Goal: Use online tool/utility: Utilize a website feature to perform a specific function

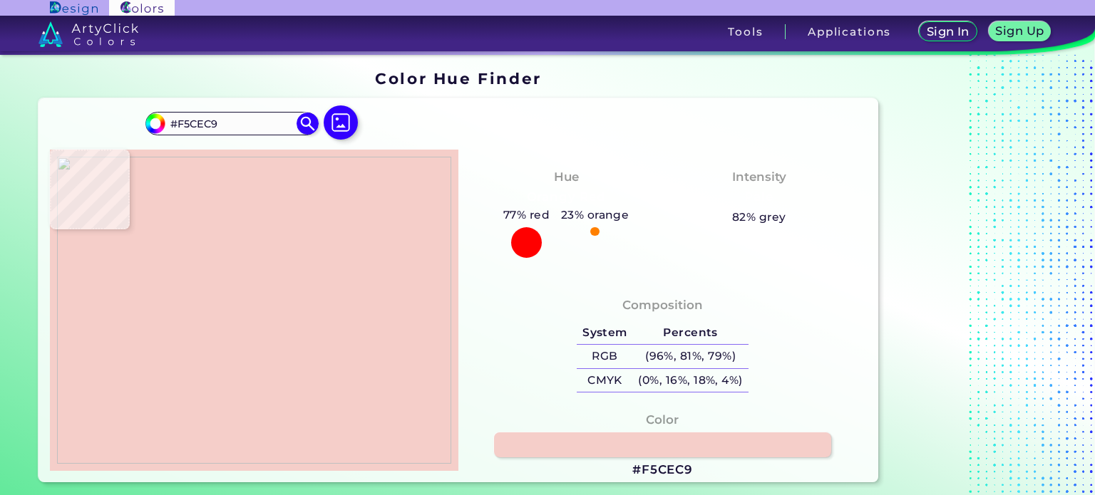
click at [346, 338] on img at bounding box center [254, 311] width 394 height 308
type input "#d6c7b4"
type input "#D6C7B4"
type input "#d3c4b1"
type input "#D3C4B1"
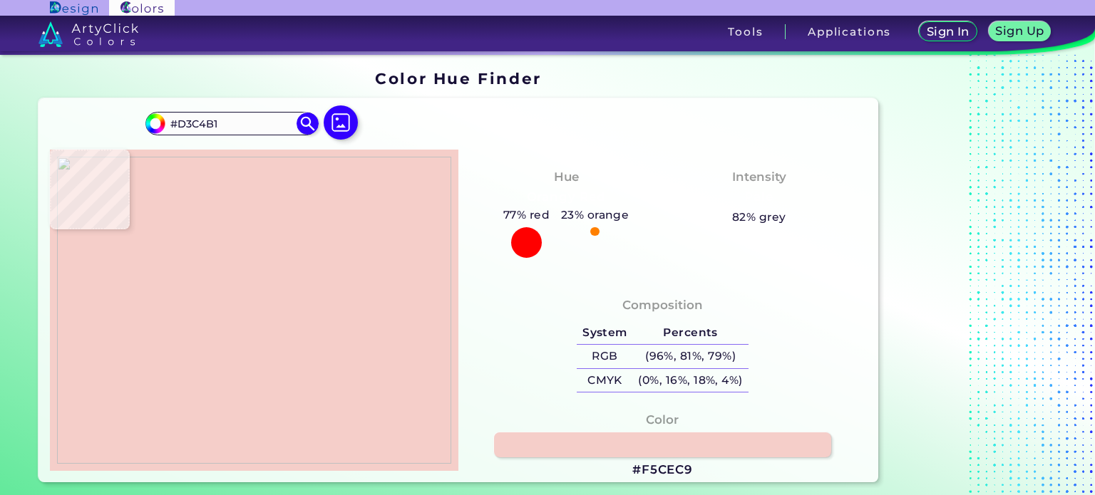
type input "#d4c5b2"
type input "#D4C5B2"
type input "#bcad9a"
type input "#BCAD9A"
type input "#ccbdaa"
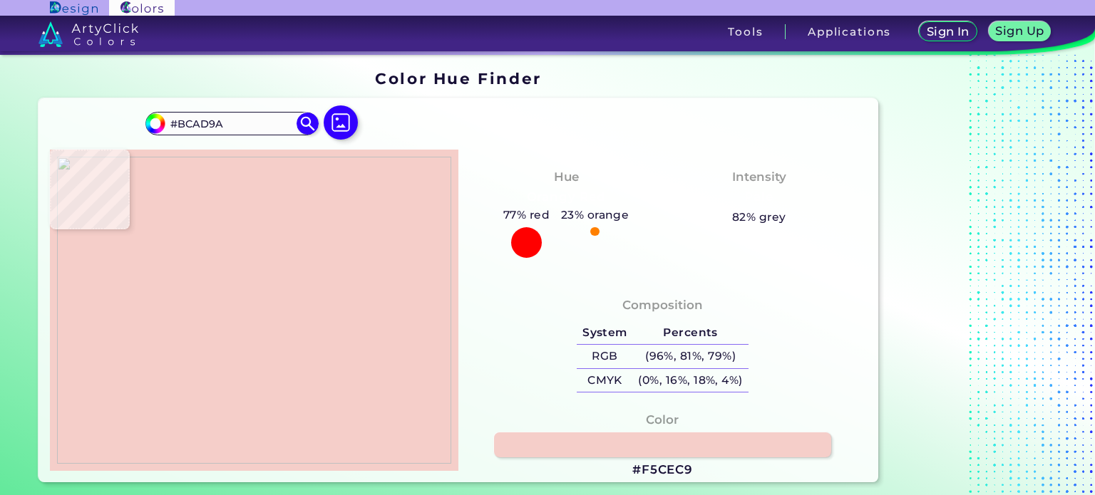
type input "#CCBDAA"
type input "#d8c9b6"
type input "#D8C9B6"
type input "#d6c7b4"
type input "#D6C7B4"
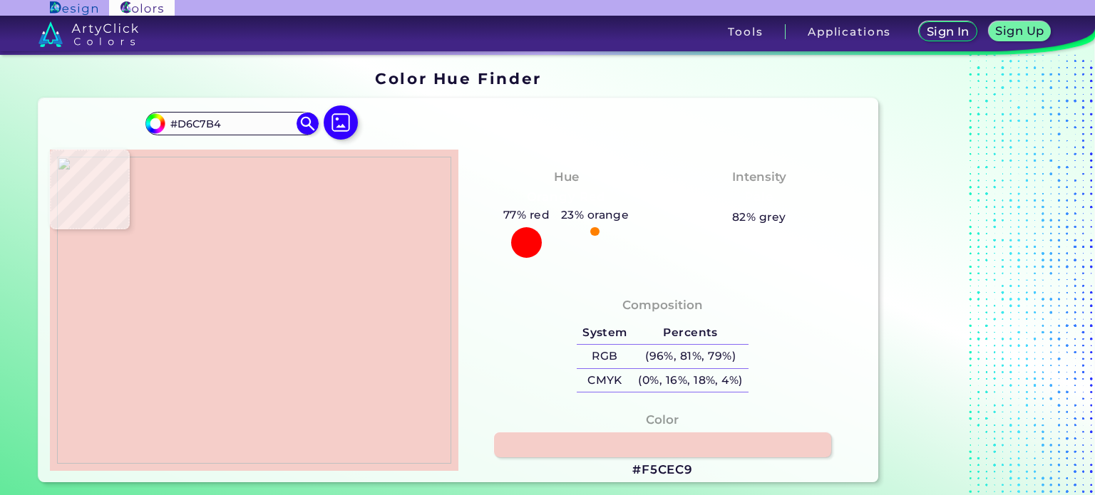
type input "#decfbc"
type input "#DECFBC"
type input "#d2c3b0"
type input "#D2C3B0"
type input "#d8c9b6"
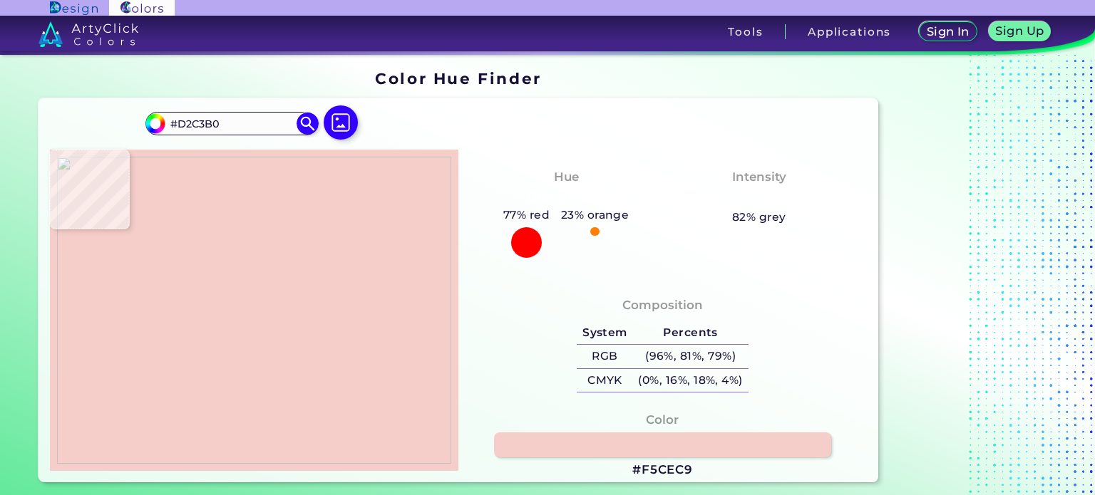
type input "#D8C9B6"
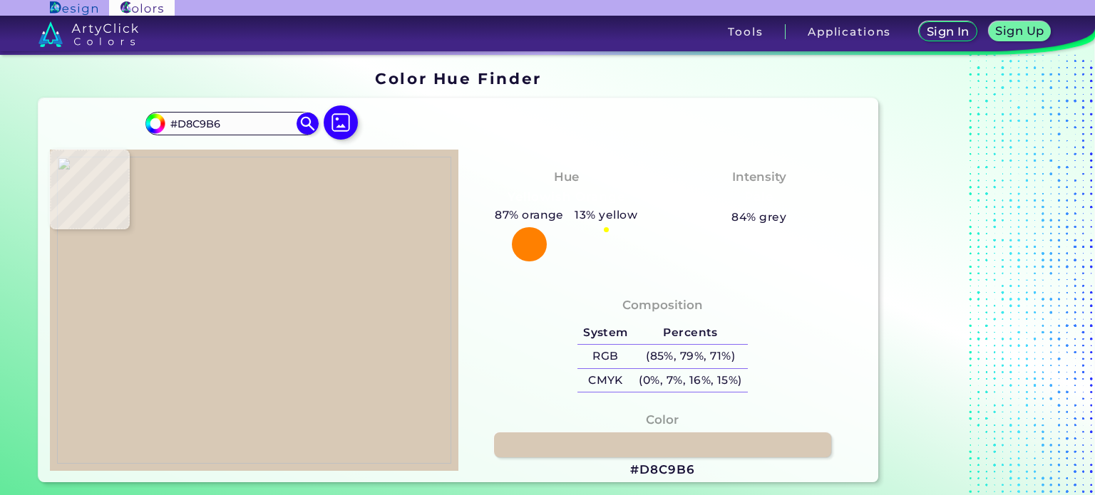
type input "#d4c5b2"
type input "#D4C5B2"
type input "#e2d3c0"
type input "#E2D3C0"
type input "#ddcebb"
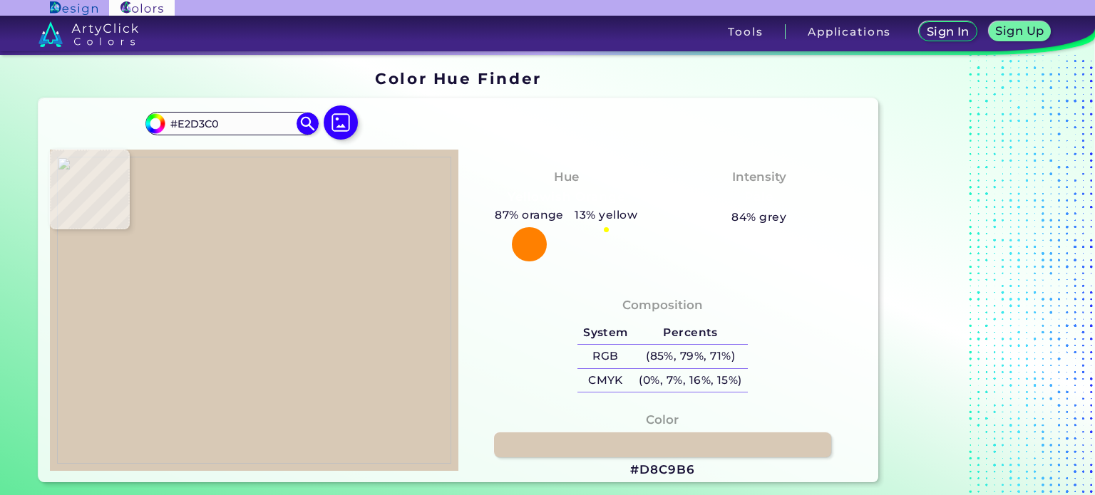
type input "#DDCEBB"
type input "#e4d5c2"
type input "#E4D5C2"
type input "#dccdba"
type input "#DCCDBA"
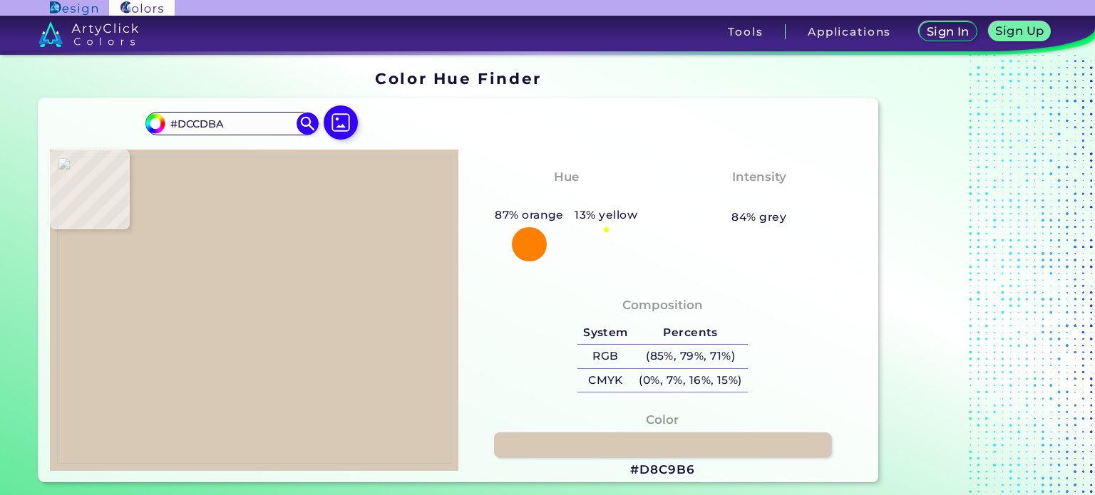
type input "#e4d5c2"
type input "#E4D5C2"
type input "#e0d1be"
type input "#E0D1BE"
type input "#dfd0bd"
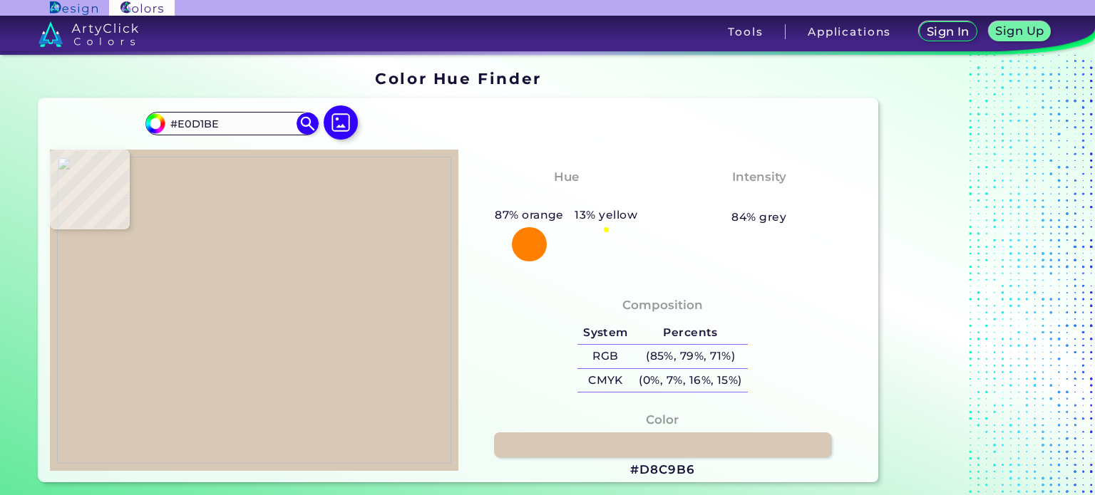
type input "#DFD0BD"
type input "#e3d4c1"
type input "#E3D4C1"
type input "#d4c5b2"
type input "#D4C5B2"
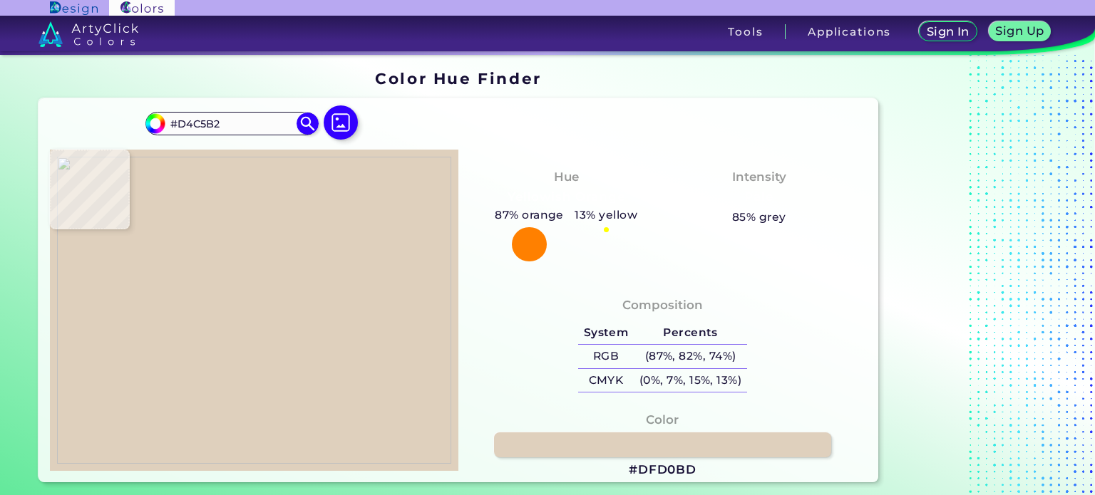
type input "#d6c7b4"
type input "#D6C7B4"
type input "#d7c8b5"
type input "#D7C8B5"
type input "#dacbb8"
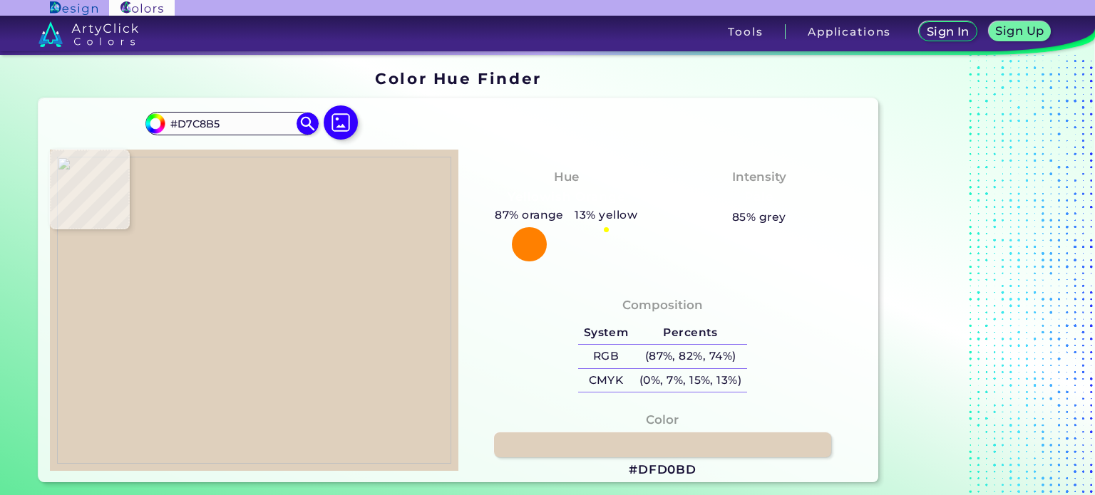
type input "#DACBB8"
type input "#d1c2af"
type input "#D1C2AF"
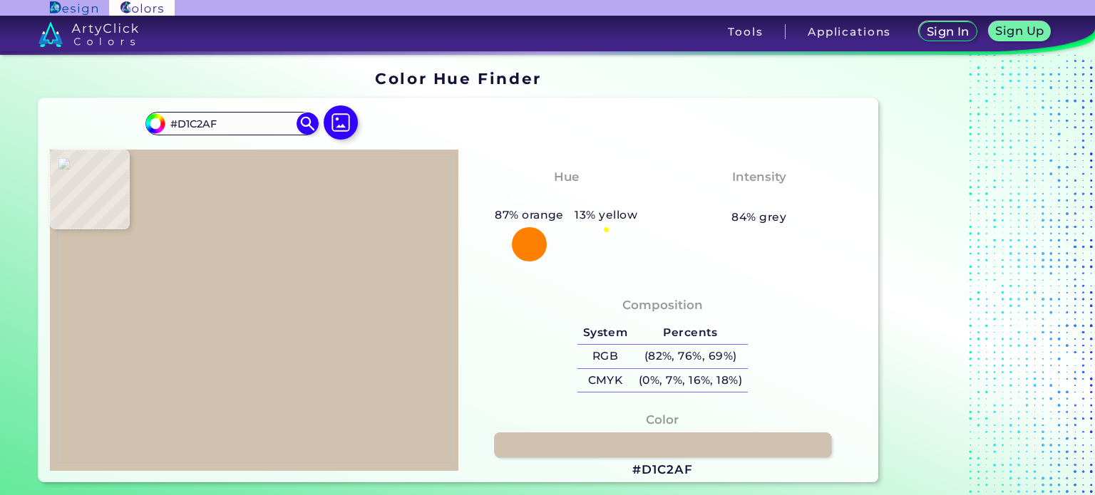
type input "#d4c5b2"
type input "#D4C5B2"
type input "#cdbeab"
type input "#CDBEAB"
type input "#d1c2af"
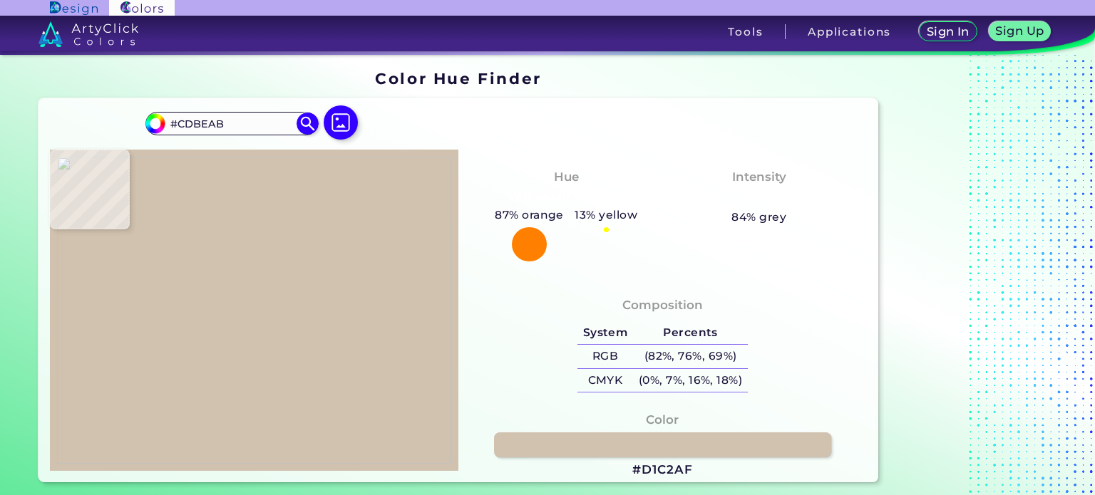
type input "#D1C2AF"
type input "#cabba8"
type input "#CABBA8"
type input "#c7b8a5"
type input "#C7B8A5"
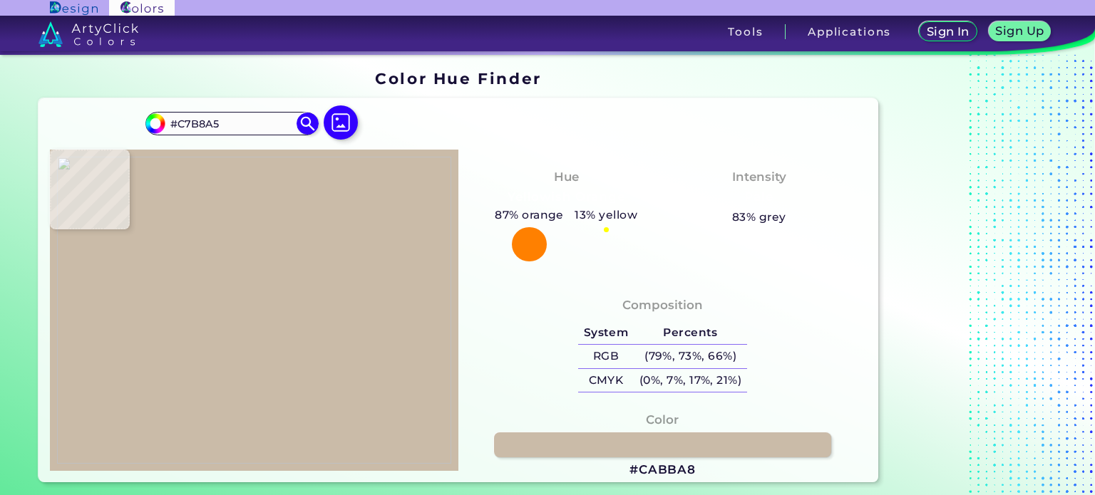
type input "#ccbdaa"
type input "#CCBDAA"
type input "#bdae9b"
type input "#BDAE9B"
type input "#cebfac"
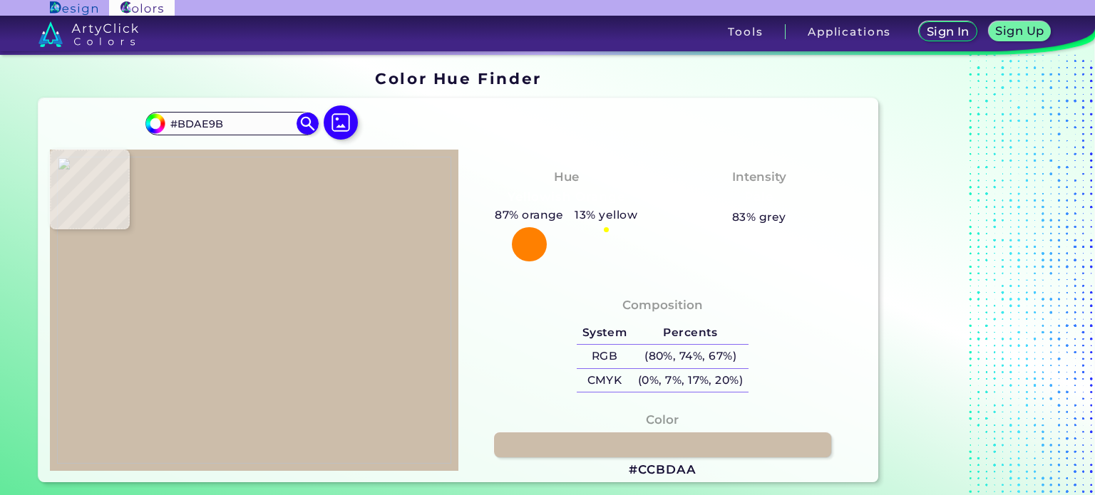
type input "#CEBFAC"
type input "#c1b29f"
type input "#C1B29F"
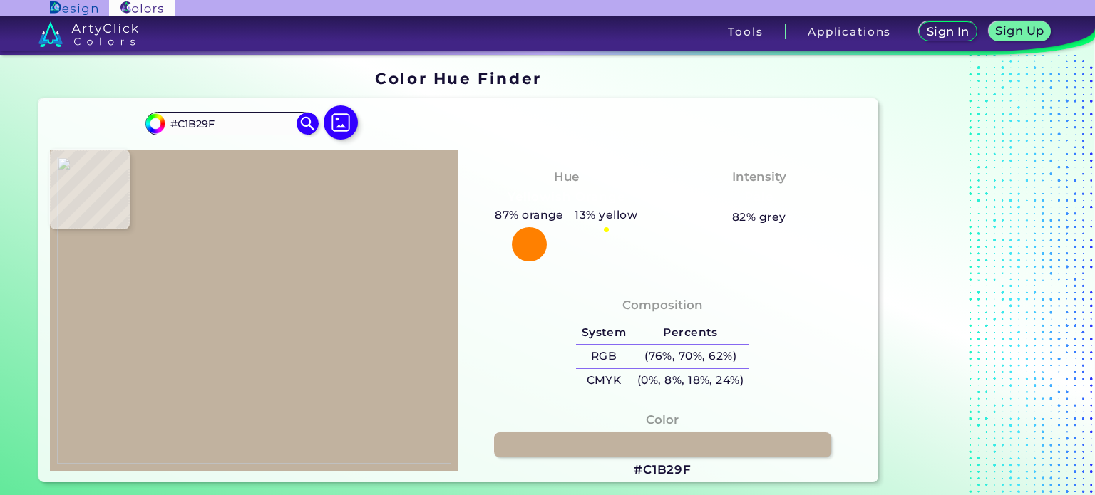
type input "#c9baa7"
type input "#C9BAA7"
type input "#c2b3a0"
type input "#C2B3A0"
type input "#beaf9c"
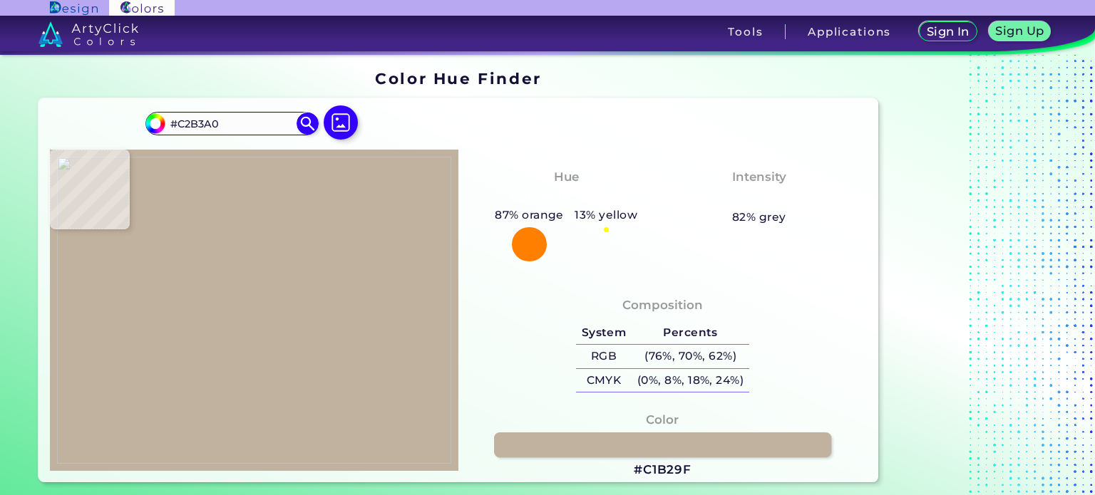
type input "#BEAF9C"
type input "#c4b3a1"
type input "#C4B3A1"
type input "#bdac9a"
type input "#BDAC9A"
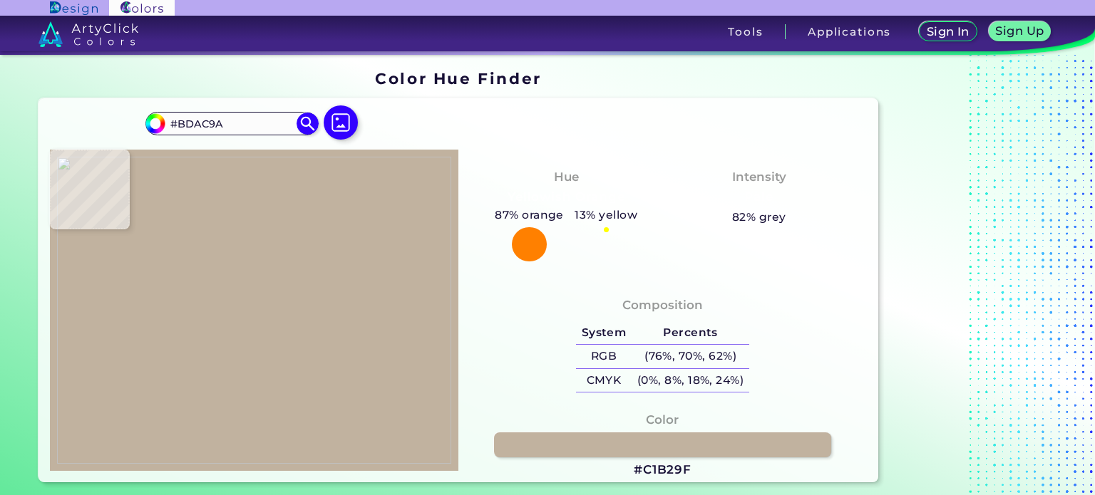
type input "#c2b19f"
type input "#C2B19F"
type input "#bbaa98"
type input "#BBAA98"
type input "#b09f8d"
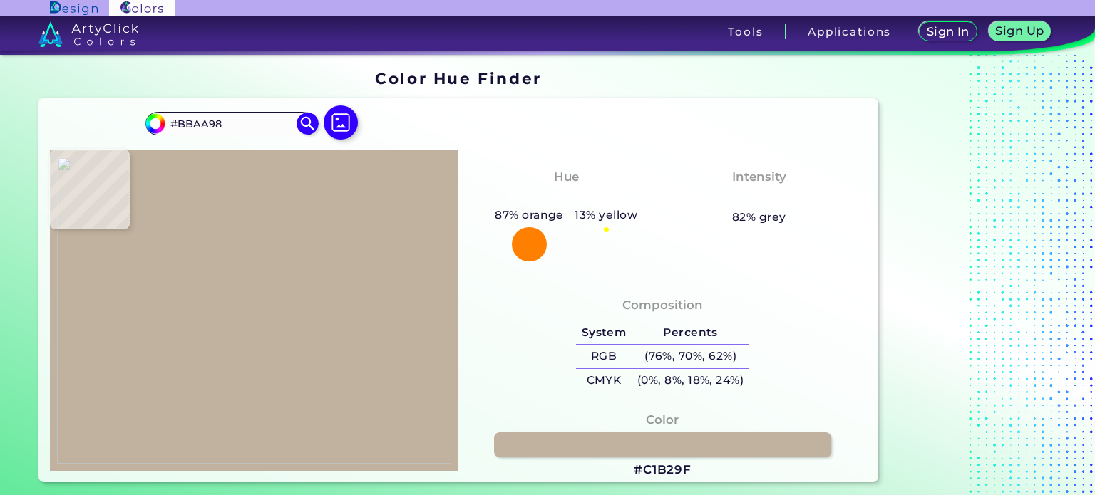
type input "#B09F8D"
type input "#ac9b89"
type input "#AC9B89"
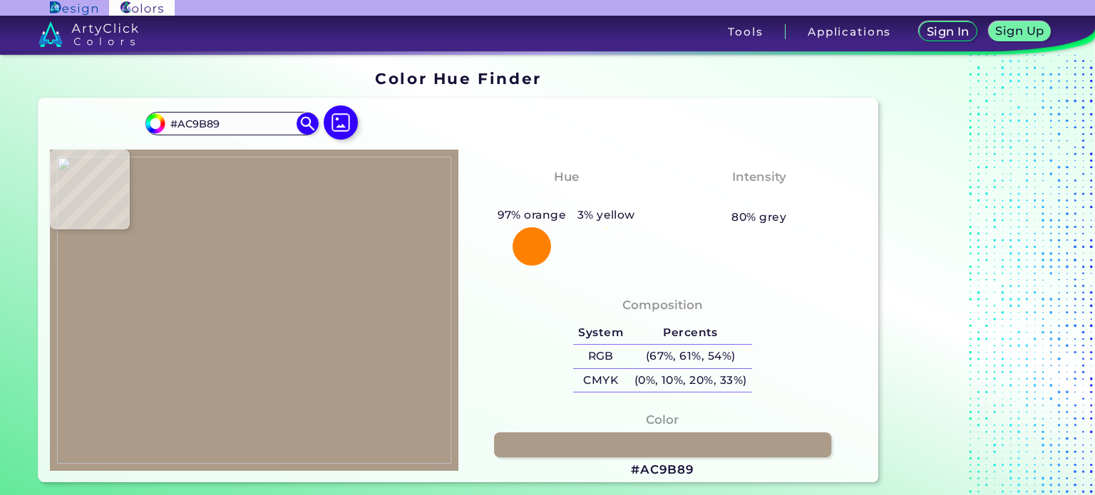
type input "#b4a391"
type input "#B4A391"
type input "#aa9987"
type input "#AA9987"
type input "#a99584"
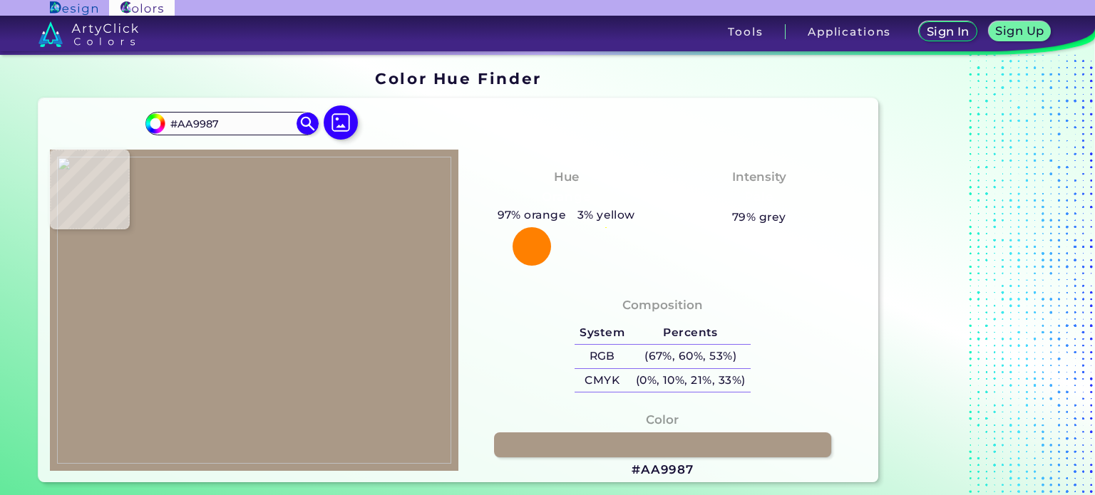
type input "#A99584"
type input "#a59180"
type input "#A59180"
type input "#a89380"
type input "#A89380"
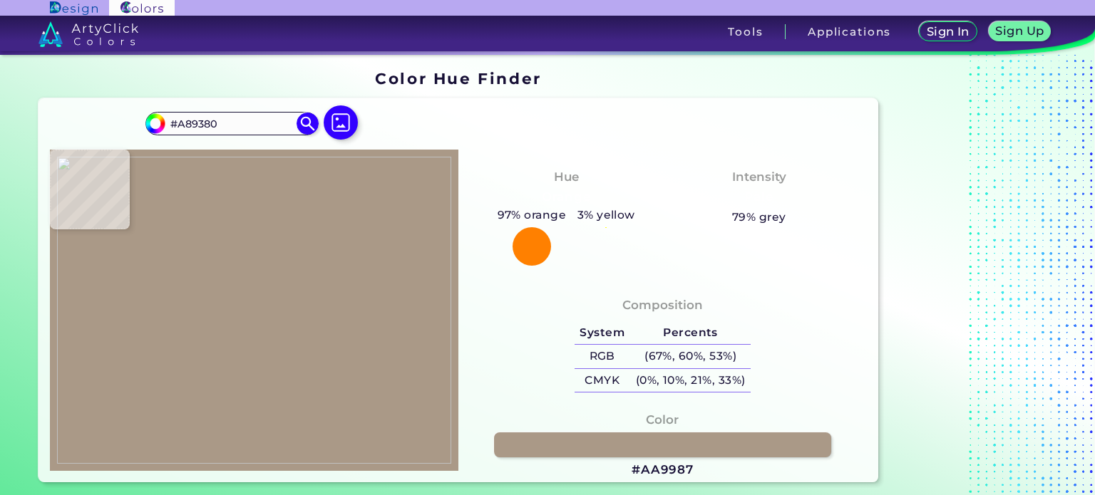
type input "#a48f7c"
type input "#A48F7C"
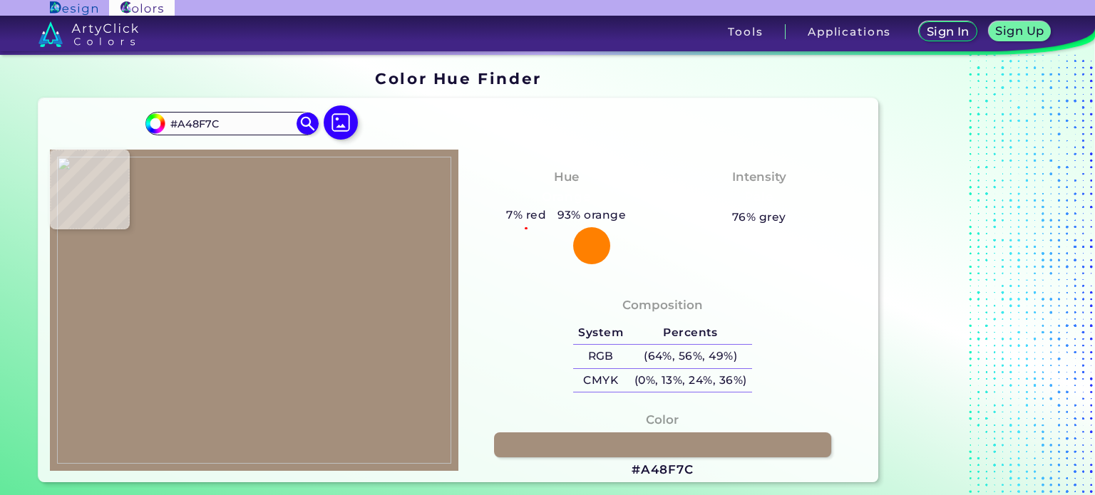
type input "#9d8873"
type input "#9D8873"
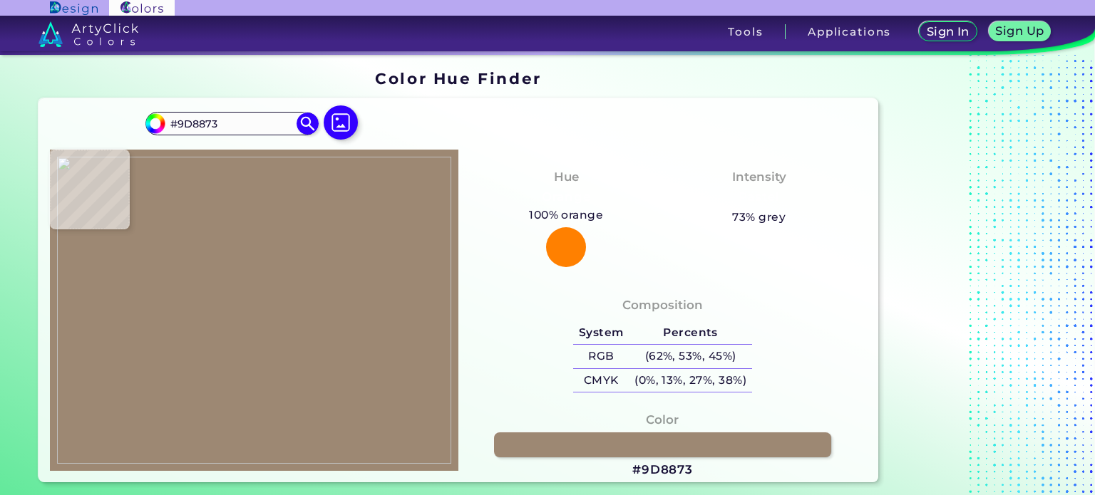
type input "#a08b76"
type input "#A08B76"
click at [361, 328] on img at bounding box center [254, 311] width 394 height 308
click at [664, 472] on h3 "#A08B76" at bounding box center [662, 470] width 62 height 17
click at [337, 369] on img at bounding box center [254, 311] width 394 height 308
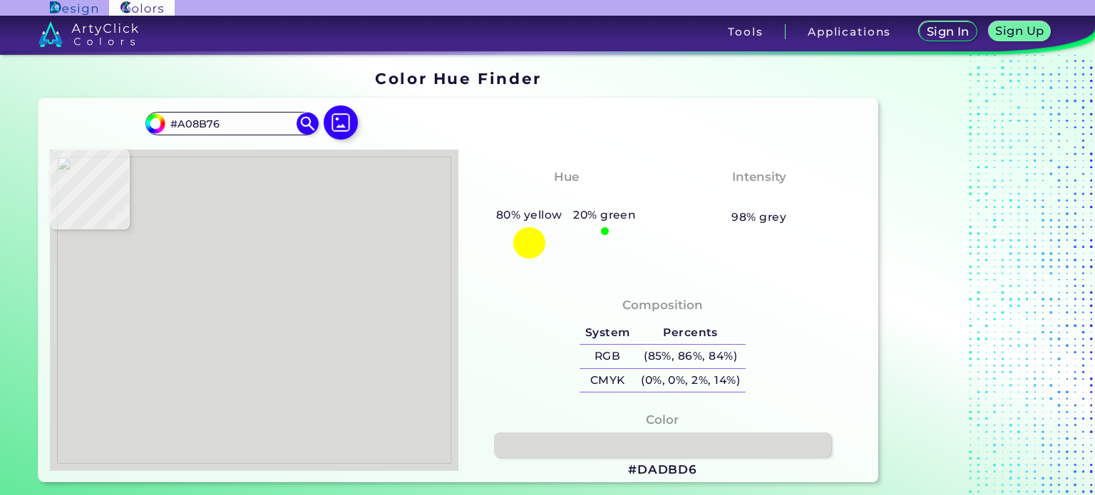
type input "#dbdad6"
type input "#DBDAD6"
type input "#beb0a9"
type input "#BEB0A9"
type input "#c19670"
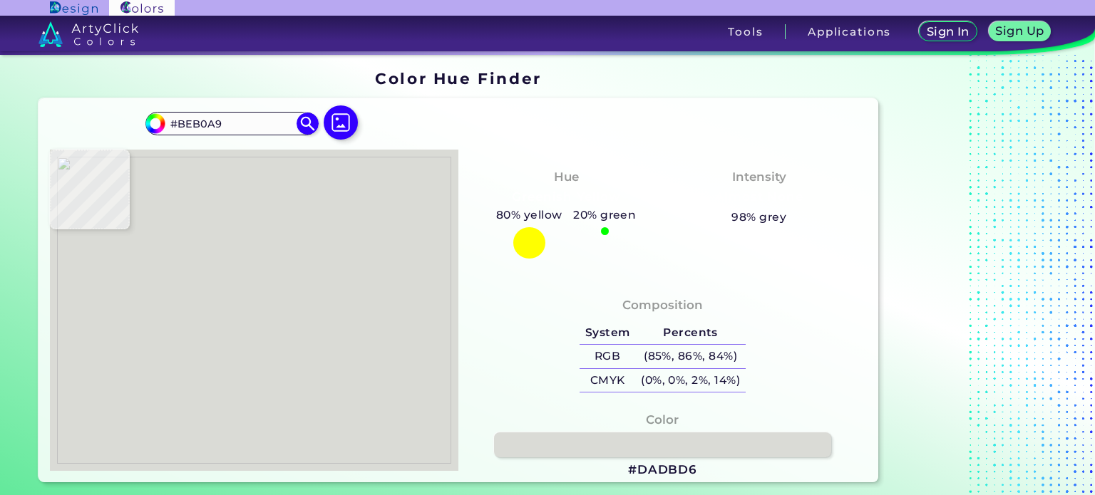
type input "#C19670"
type input "#edd9c1"
type input "#EDD9C1"
type input "#f2e4d0"
type input "#F2E4D0"
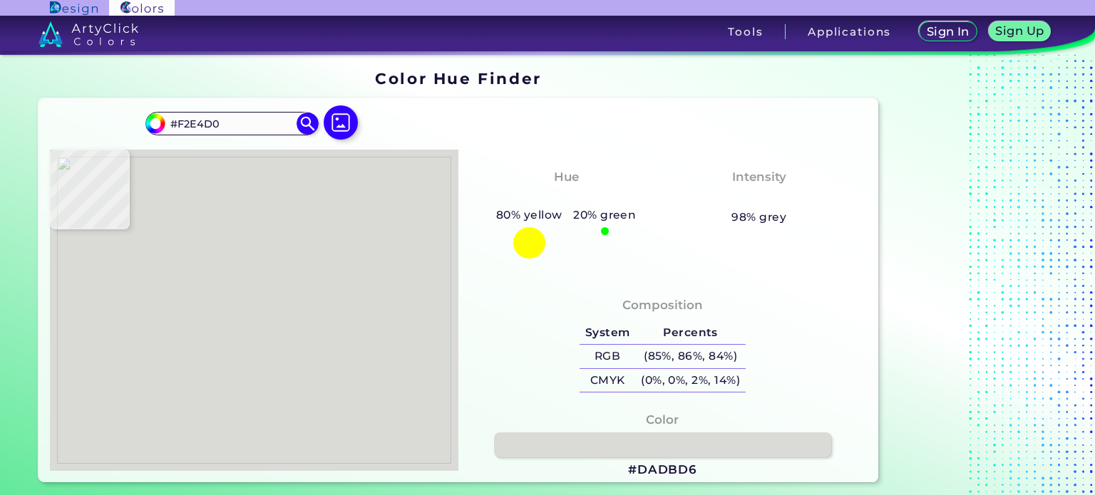
type input "#e2d3c0"
type input "#E2D3C0"
type input "#dfd0bd"
type input "#DFD0BD"
type input "#e6d7c4"
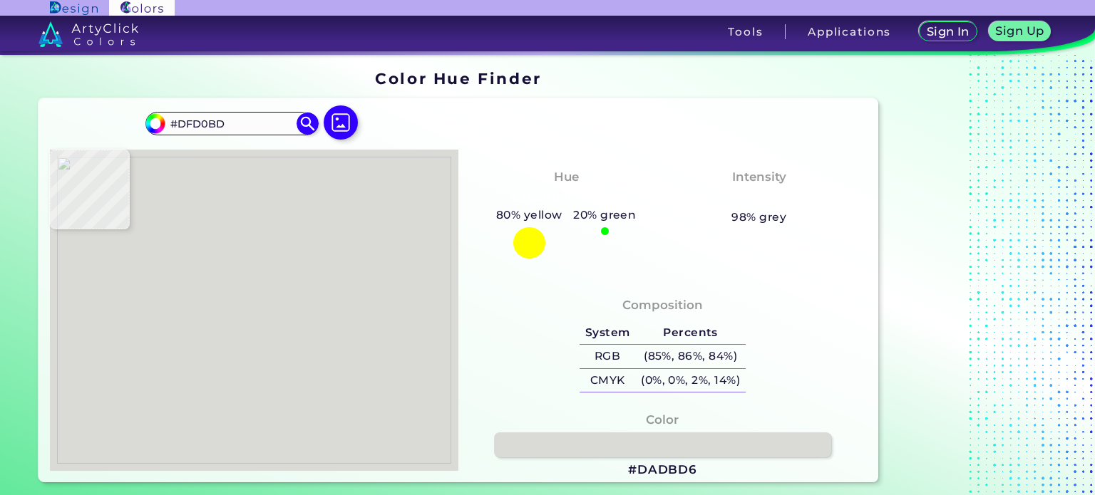
type input "#E6D7C4"
type input "#e6d9c6"
type input "#E6D9C6"
type input "#e7dac7"
type input "#E7DAC7"
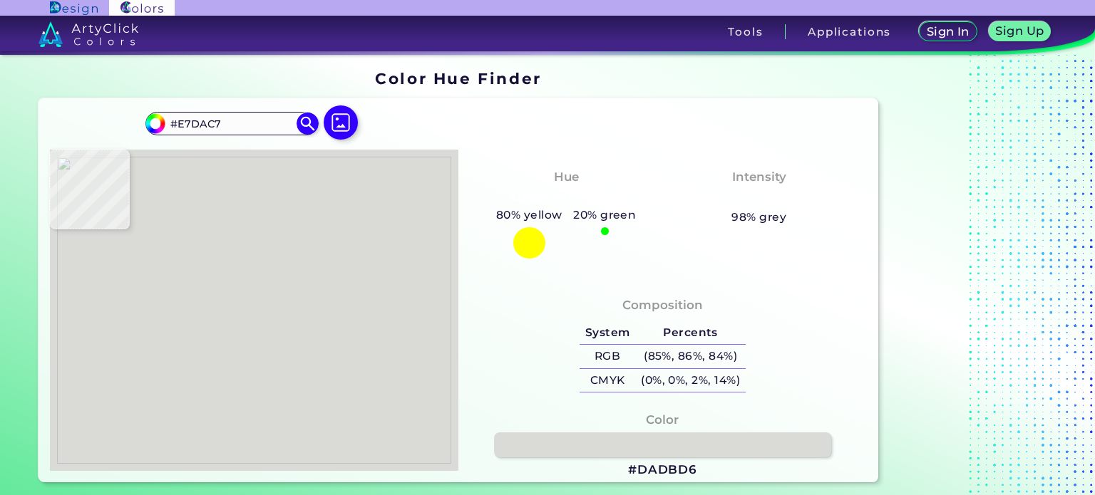
type input "#e8dbc8"
type input "#E8DBC8"
type input "#e8d9c6"
type input "#E8D9C6"
type input "#e7d8c5"
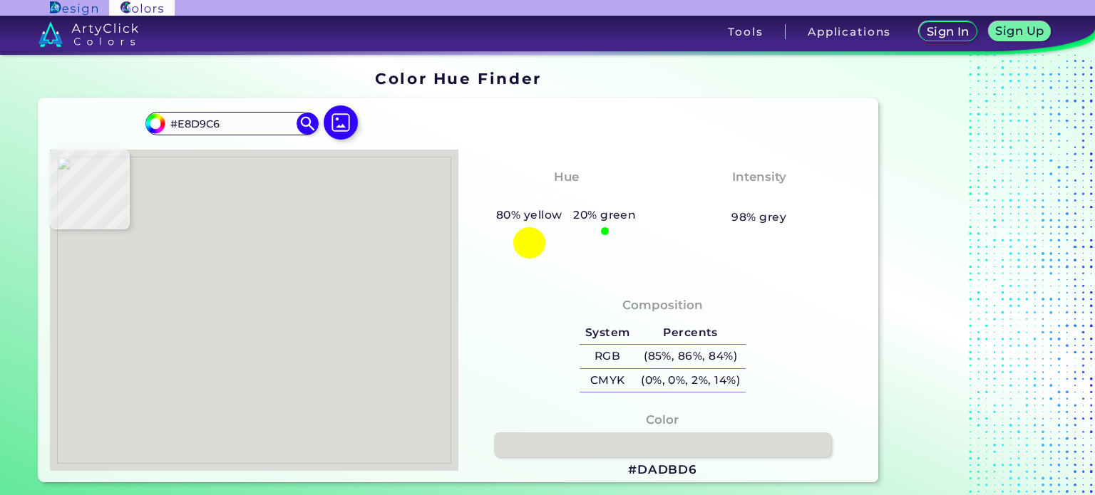
type input "#E7D8C5"
type input "#ddd6c3"
type input "#DDD6C3"
type input "#d5d1c4"
type input "#D5D1C4"
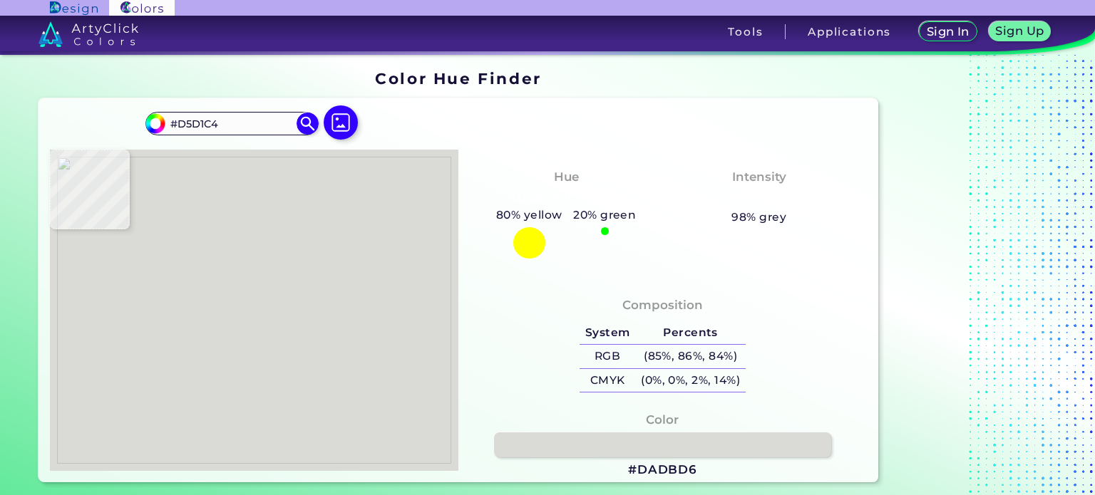
type input "#86909f"
type input "#86909F"
type input "#66758f"
type input "#66758F"
type input "#7892a8"
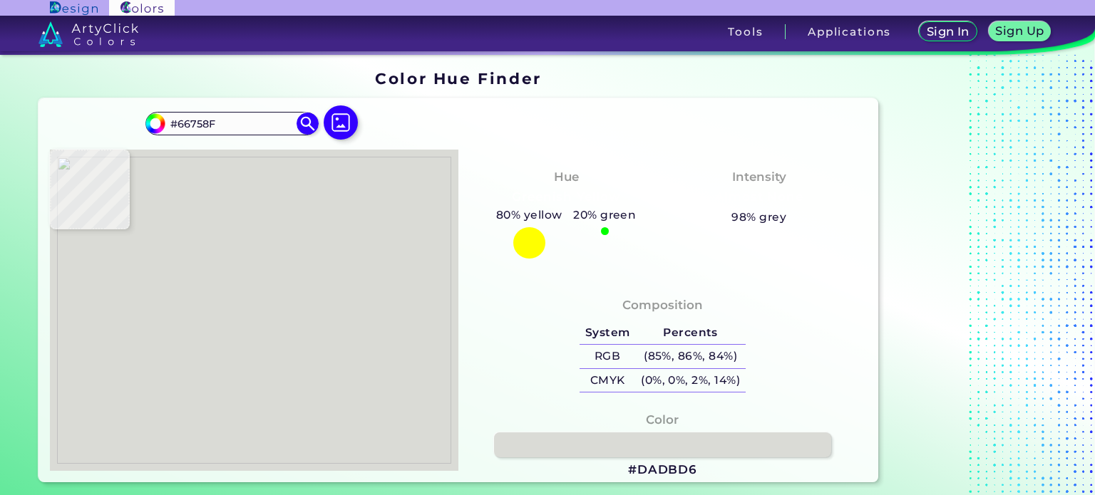
type input "#7892A8"
type input "#698198"
type input "#576c88"
type input "#576C88"
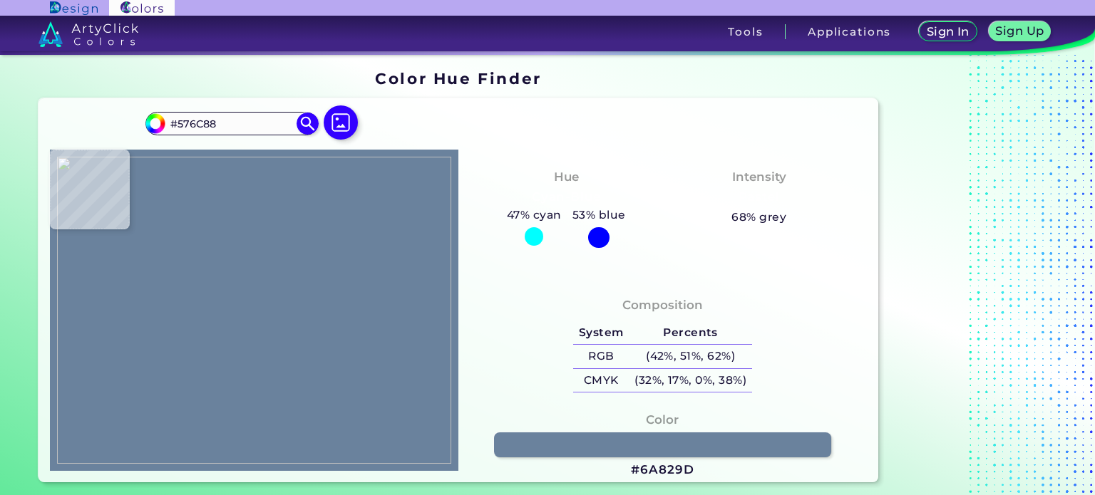
type input "#6a829d"
type input "#6A829D"
type input "#8199b1"
type input "#8199B1"
type input "#6a829b"
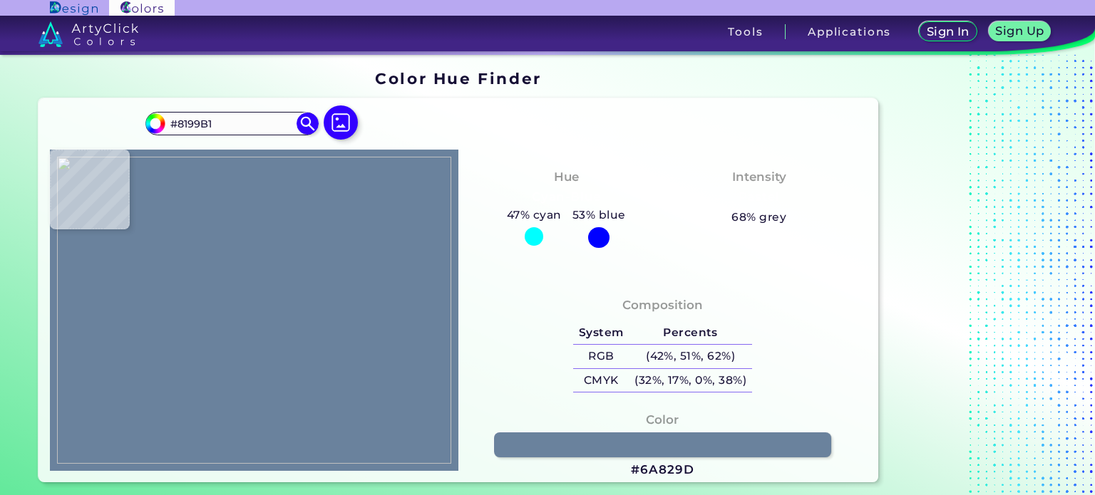
type input "#6A829B"
type input "#7b93b1"
type input "#7B93B1"
type input "#2e3f64"
type input "#2E3F64"
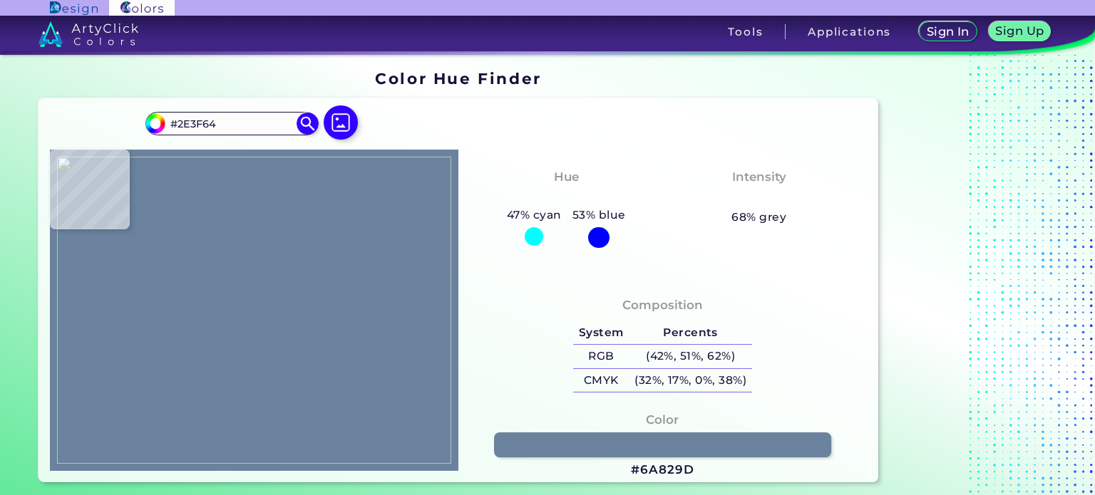
type input "#243559"
type input "#3a4d6f"
type input "#3A4D6F"
type input "#233757"
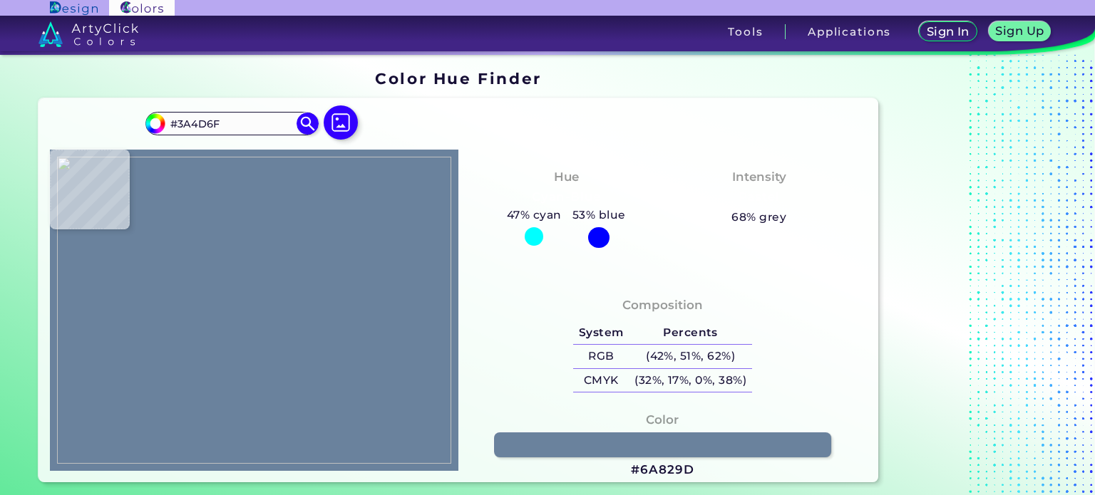
type input "#233757"
type input "#3d5170"
type input "#3D5170"
type input "#324666"
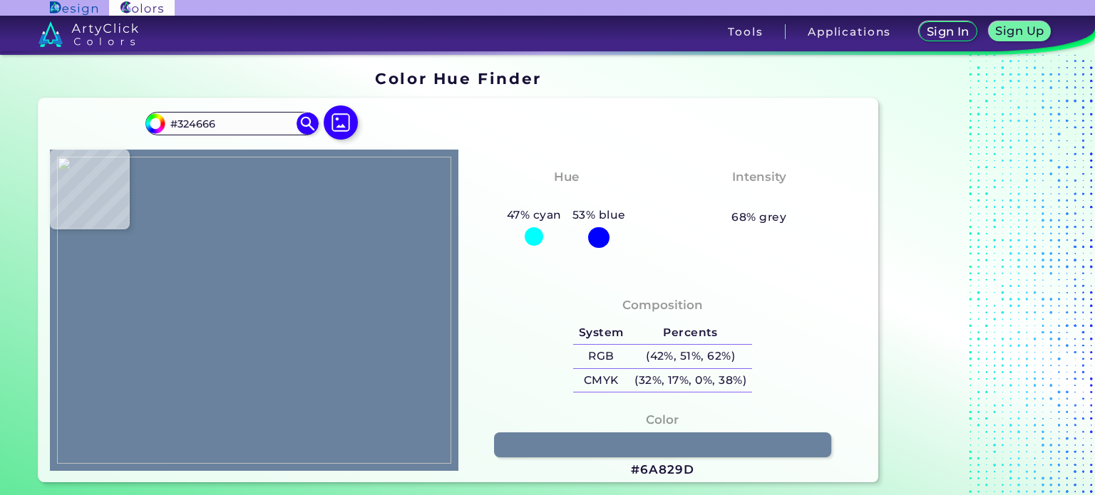
type input "#7f94b3"
type input "#7F94B3"
type input "#536786"
type input "#2d3f63"
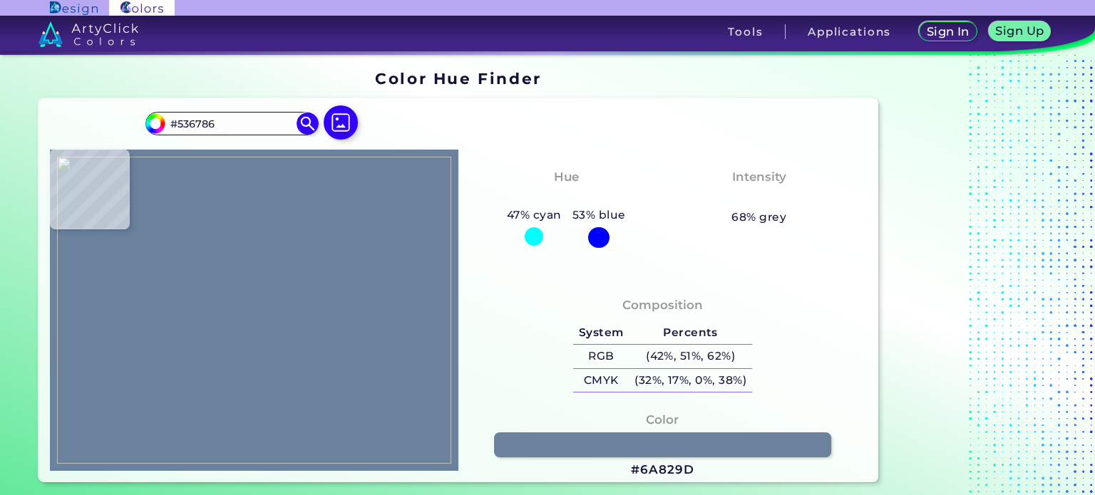
type input "#2D3F63"
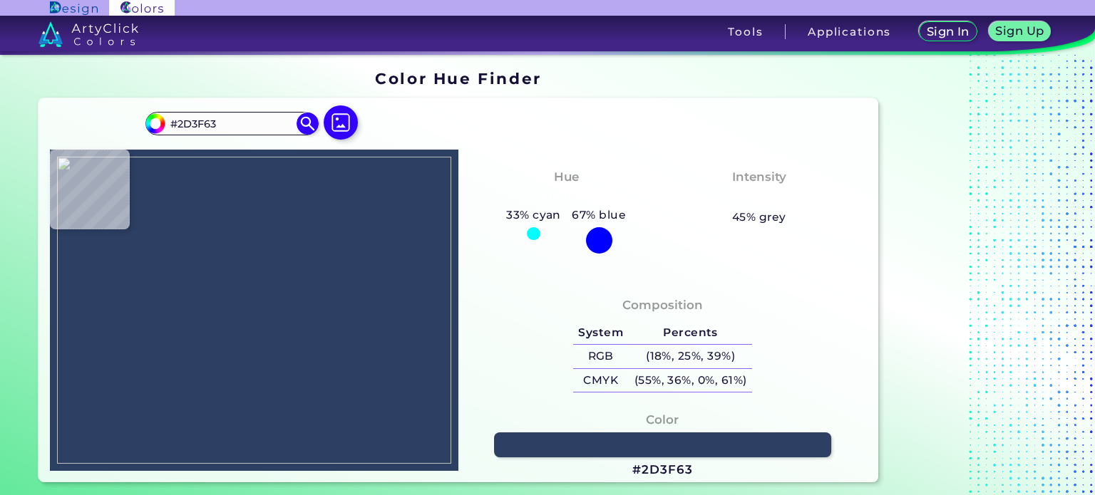
type input "#2b3d61"
type input "#2B3D61"
type input "#4b5d81"
type input "#4B5D81"
type input "#56688c"
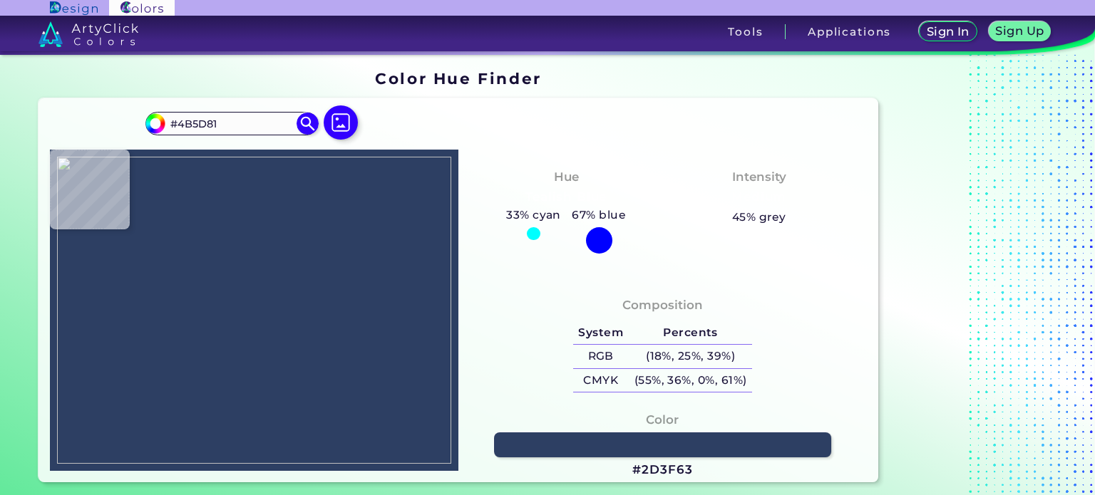
type input "#56688C"
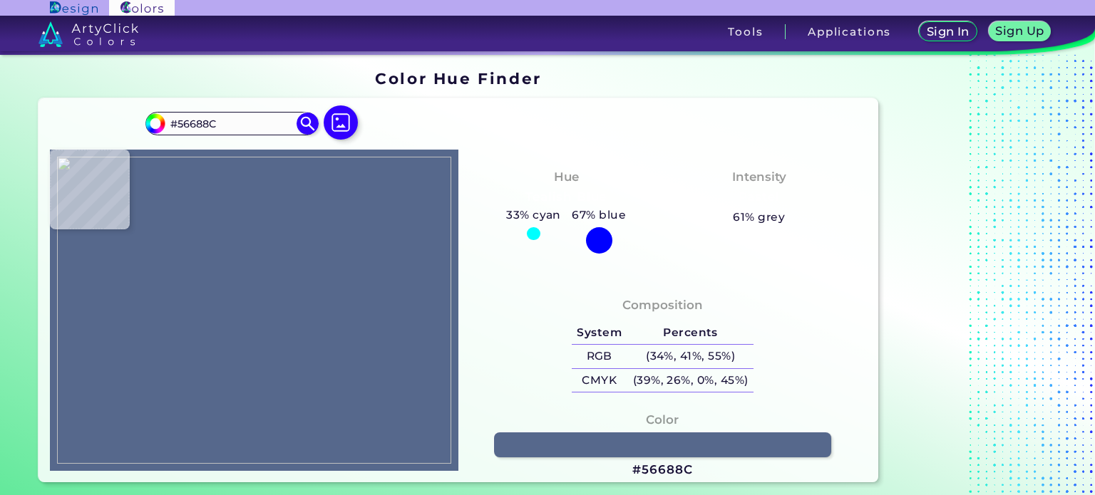
type input "#516387"
type input "#47597d"
type input "#47597D"
type input "#607499"
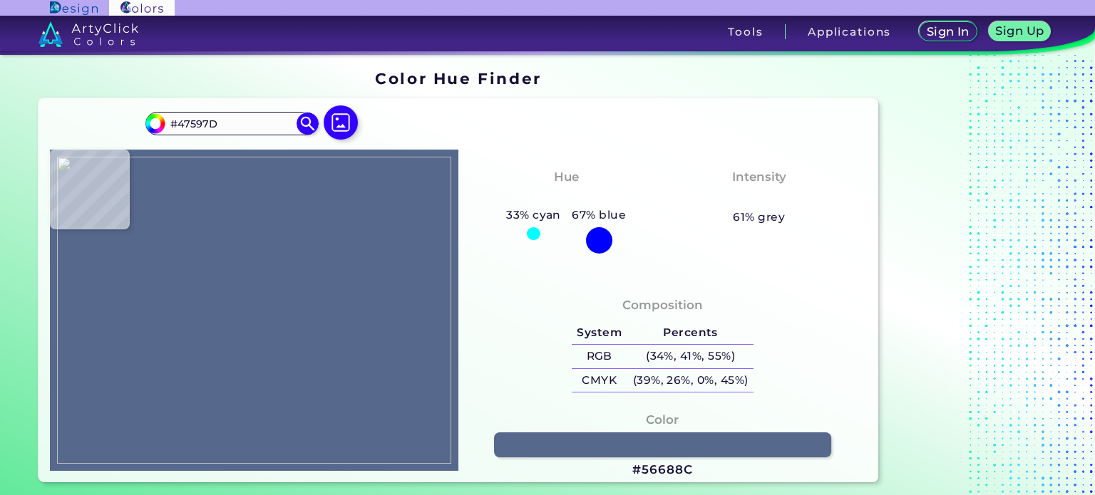
type input "#607499"
type input "#34476c"
type input "#34476C"
type input "#233458"
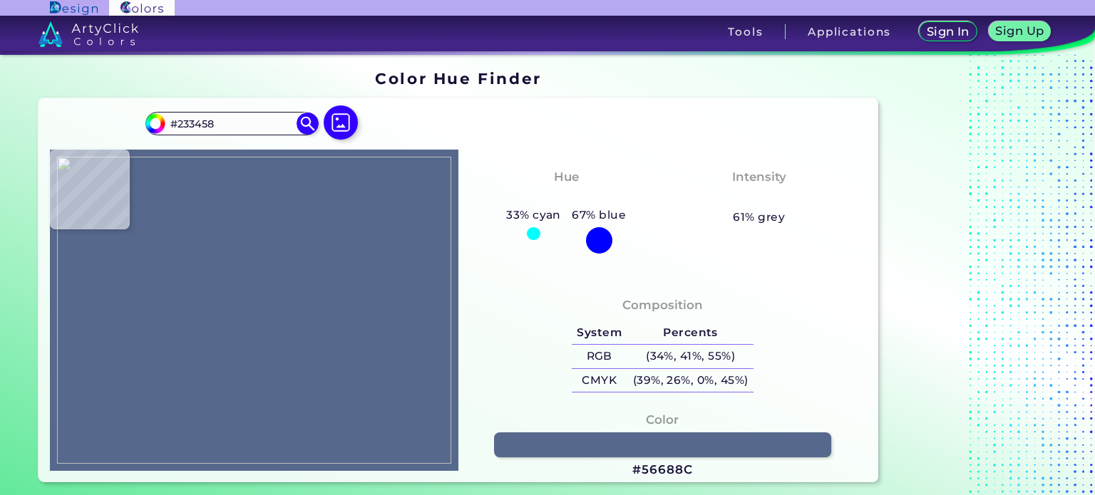
type input "#293452"
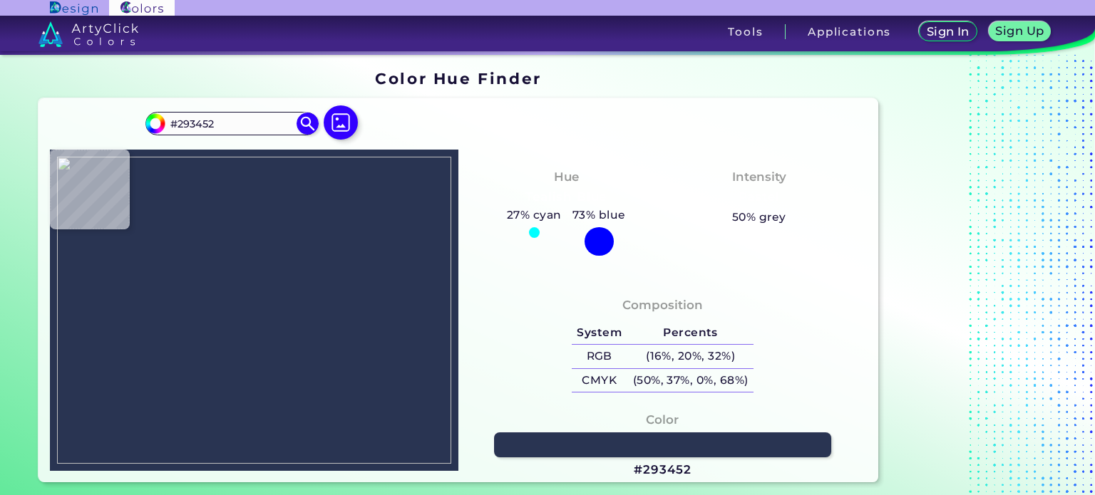
type input "#343b56"
type input "#343B56"
type input "#1a1d2c"
type input "#1A1D2C"
type input "#0c0b0d"
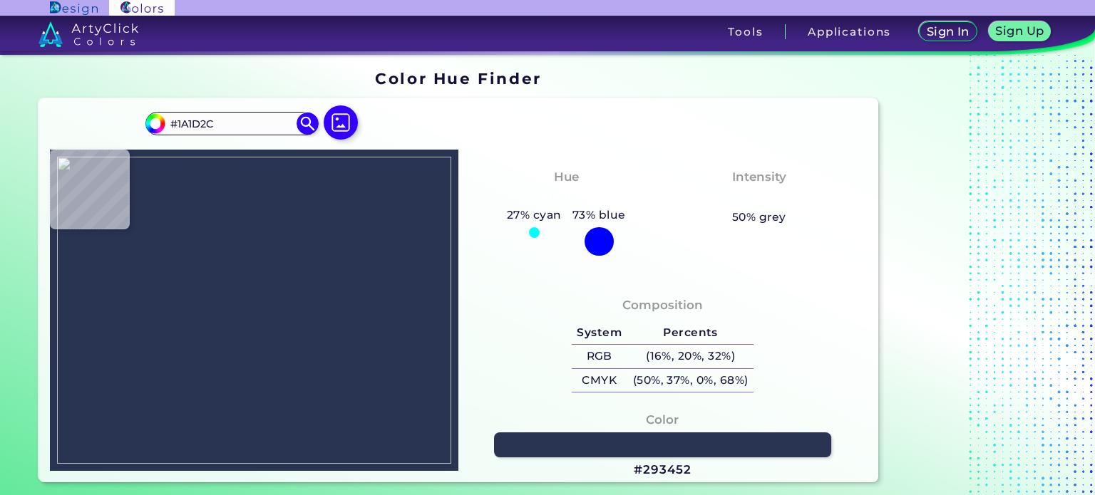
type input "#0C0B0D"
type input "#0d0a13"
type input "#0D0A13"
type input "#0d0a15"
type input "#0D0A15"
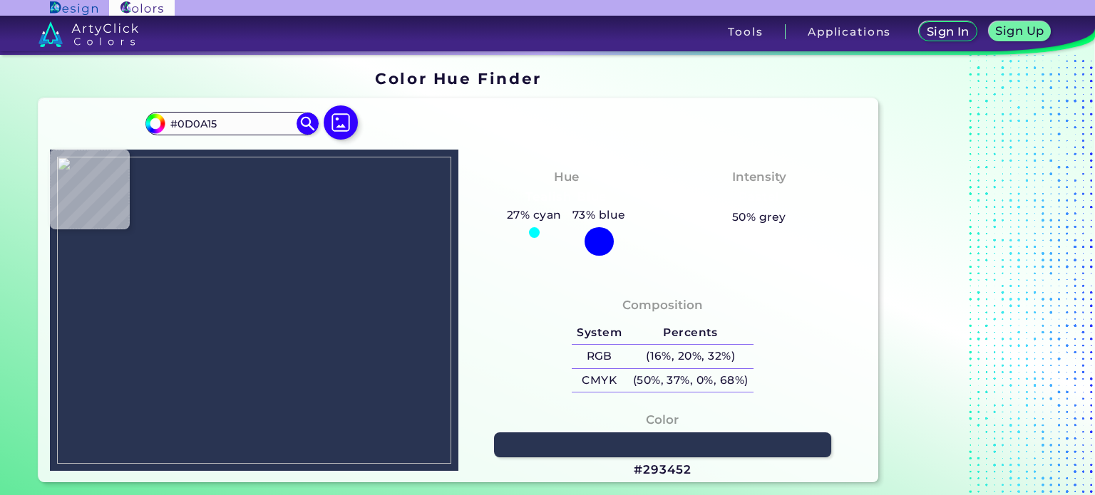
type input "#0d0c12"
type input "#0D0C12"
type input "#0c0b11"
type input "#0C0B11"
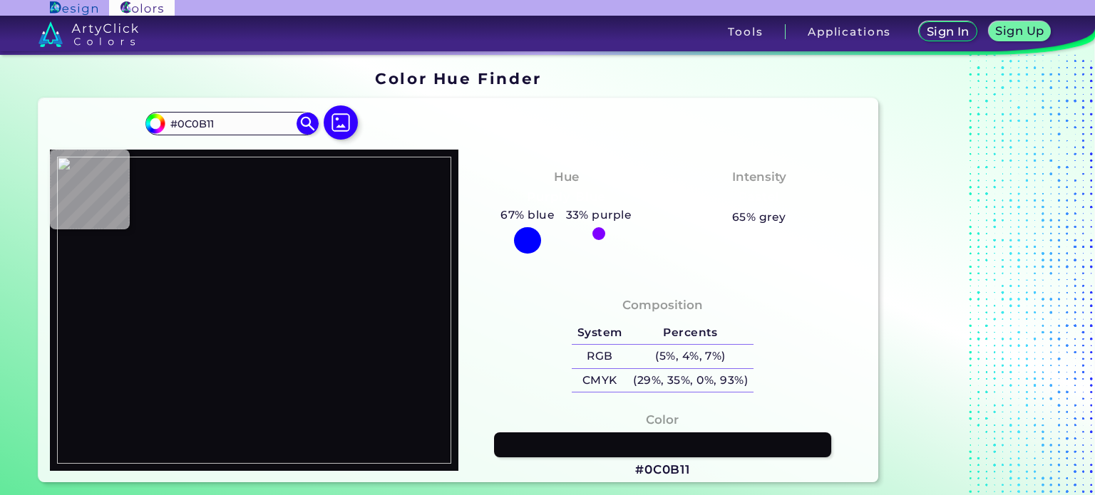
type input "#0d0c12"
type input "#0D0C12"
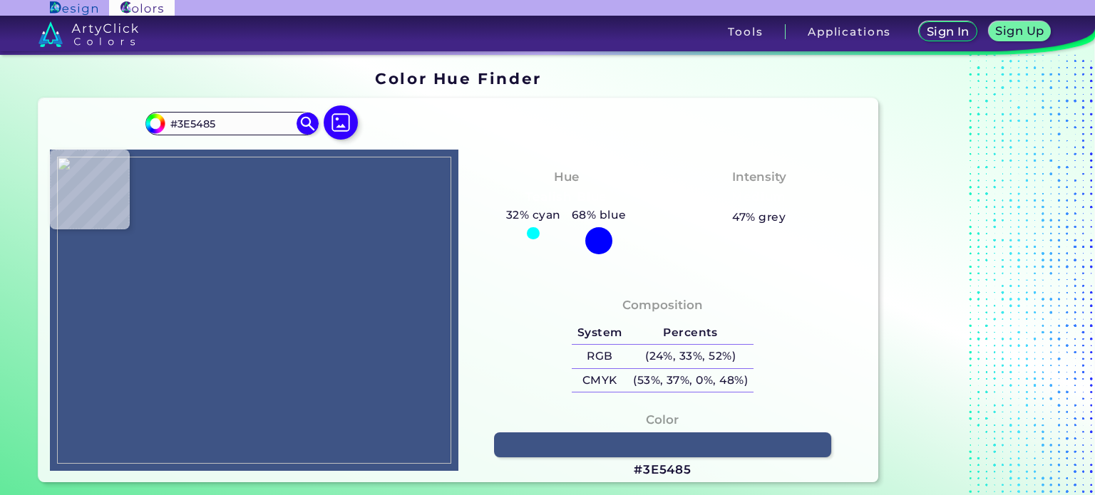
click at [362, 282] on img at bounding box center [254, 311] width 394 height 308
click at [667, 468] on h3 "#3E5485" at bounding box center [663, 470] width 58 height 17
click at [215, 126] on input "#3E5485" at bounding box center [231, 123] width 133 height 19
